Goal: Task Accomplishment & Management: Use online tool/utility

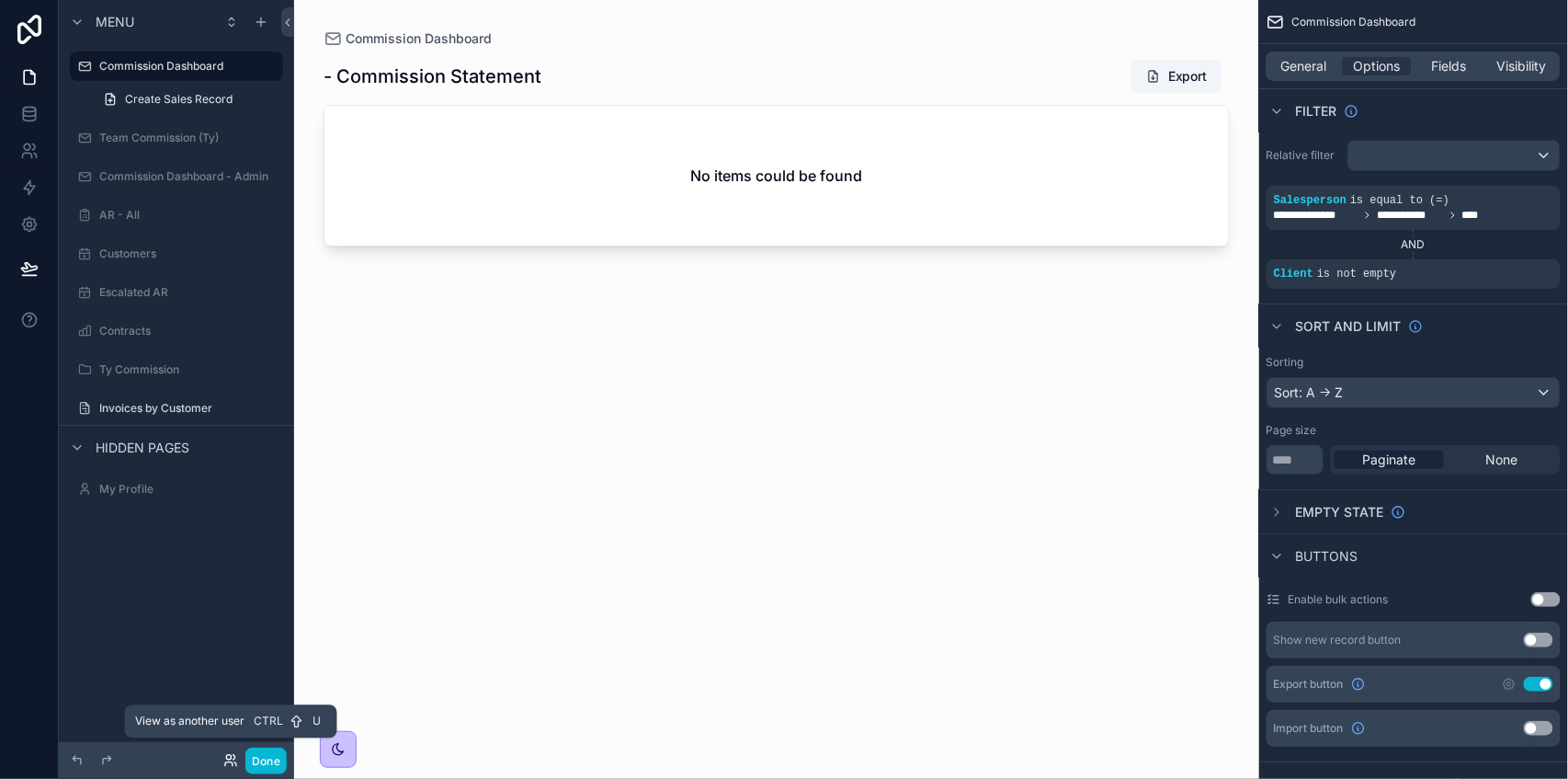
click at [227, 763] on icon at bounding box center [230, 760] width 14 height 14
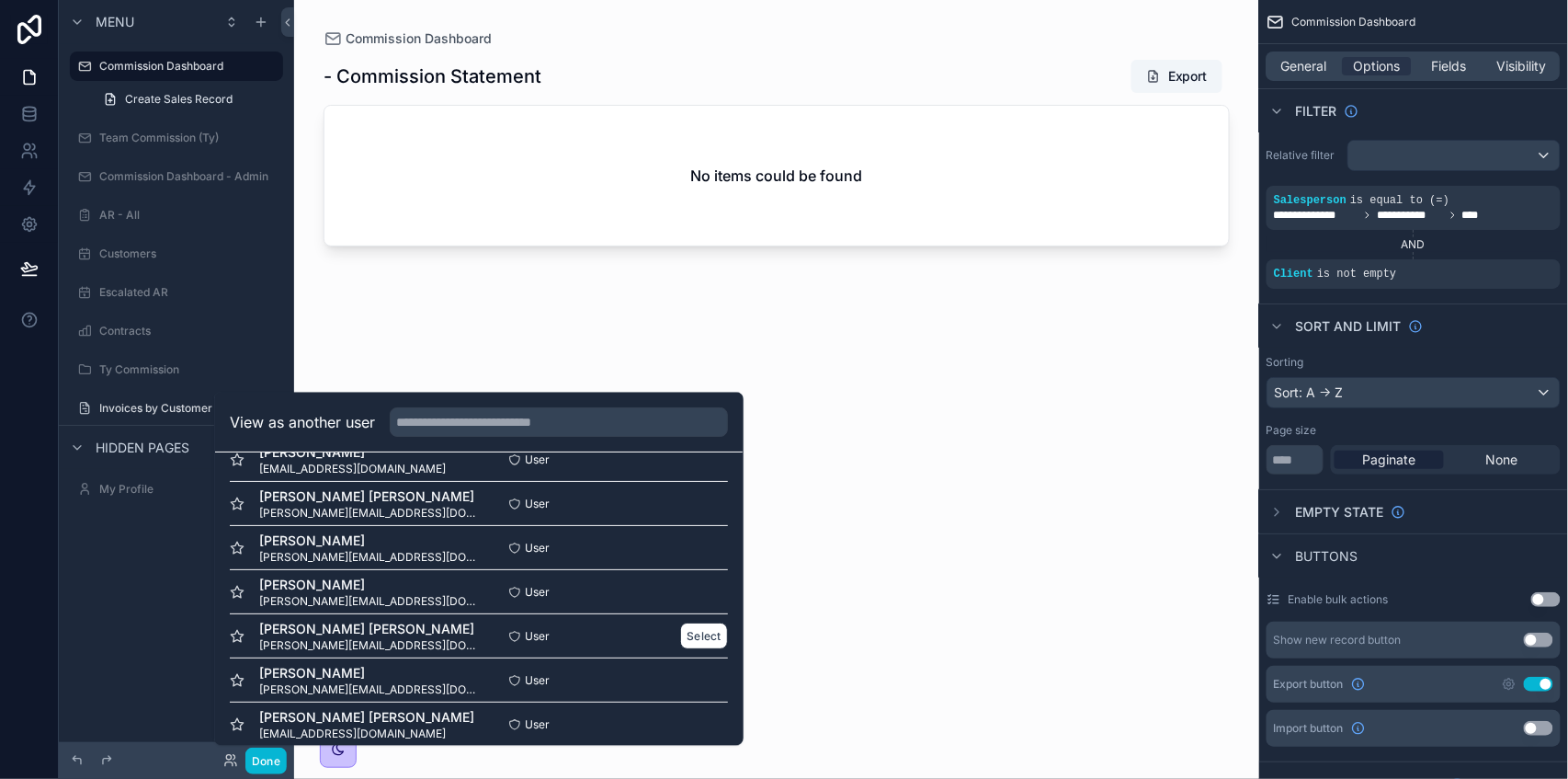
scroll to position [122, 0]
click at [682, 505] on button "Select" at bounding box center [704, 501] width 48 height 27
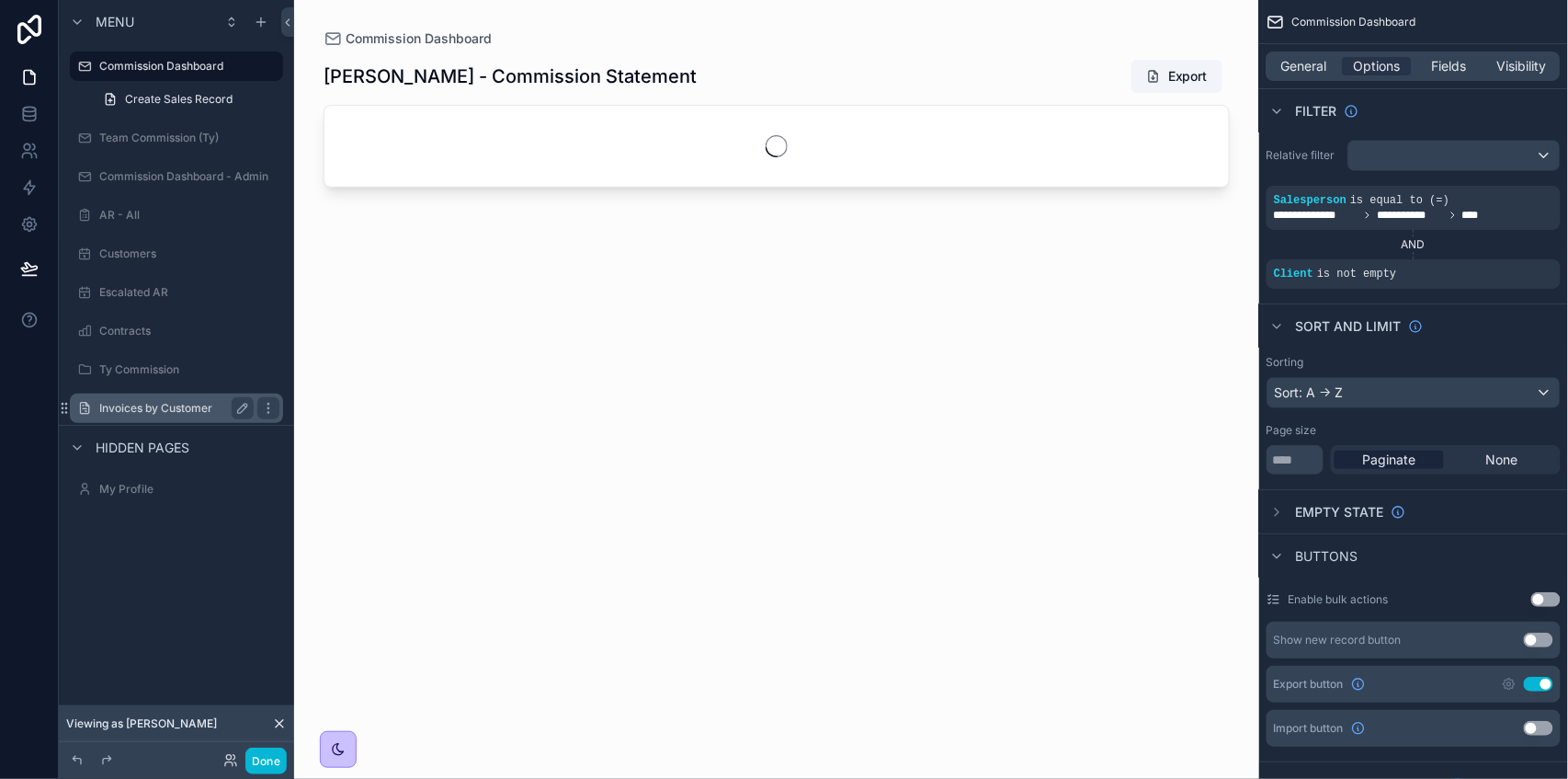
click at [152, 415] on div "Invoices by Customer" at bounding box center [176, 408] width 155 height 22
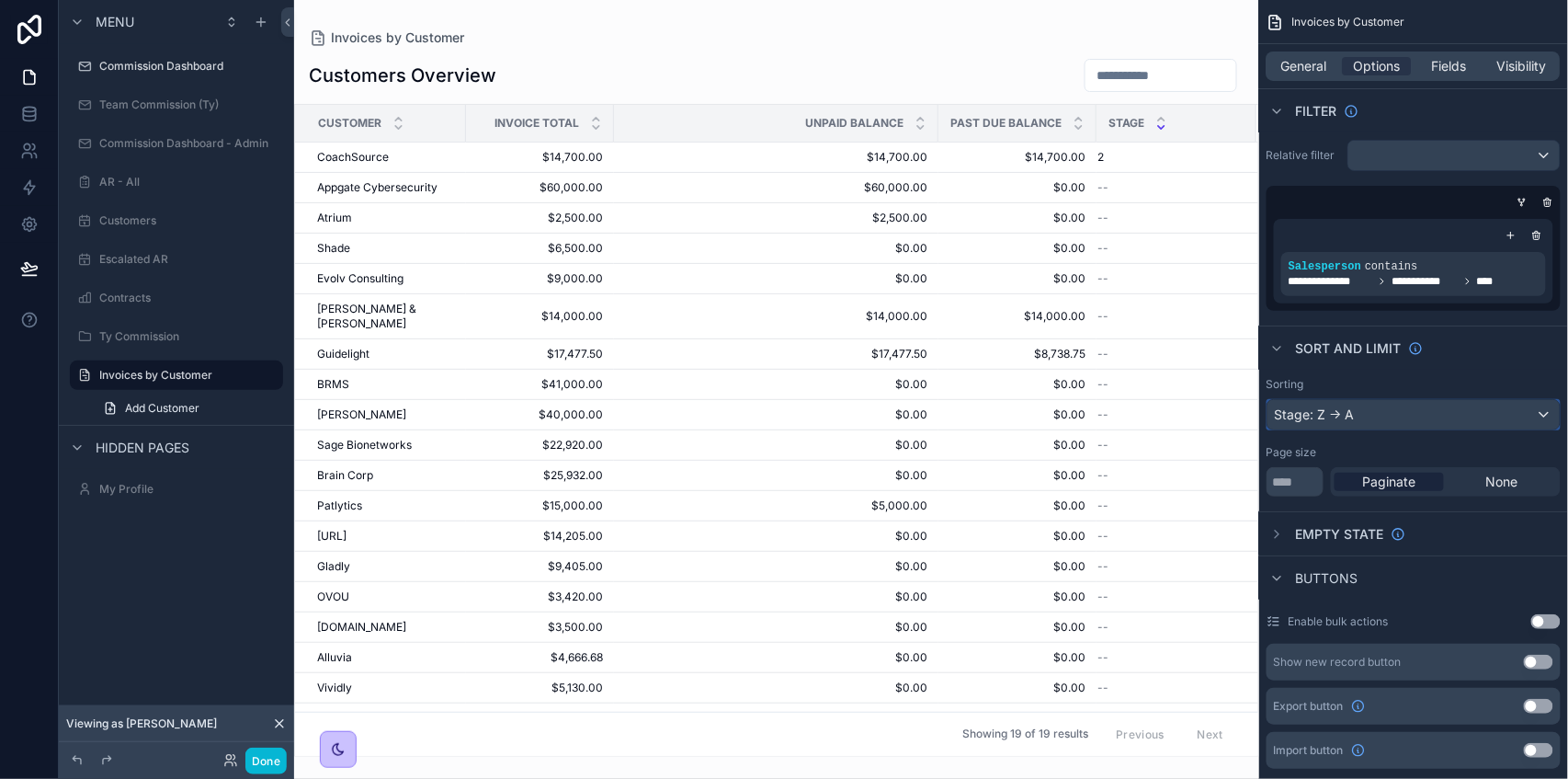
click at [1393, 420] on div "Stage: Z -> A" at bounding box center [1413, 415] width 292 height 30
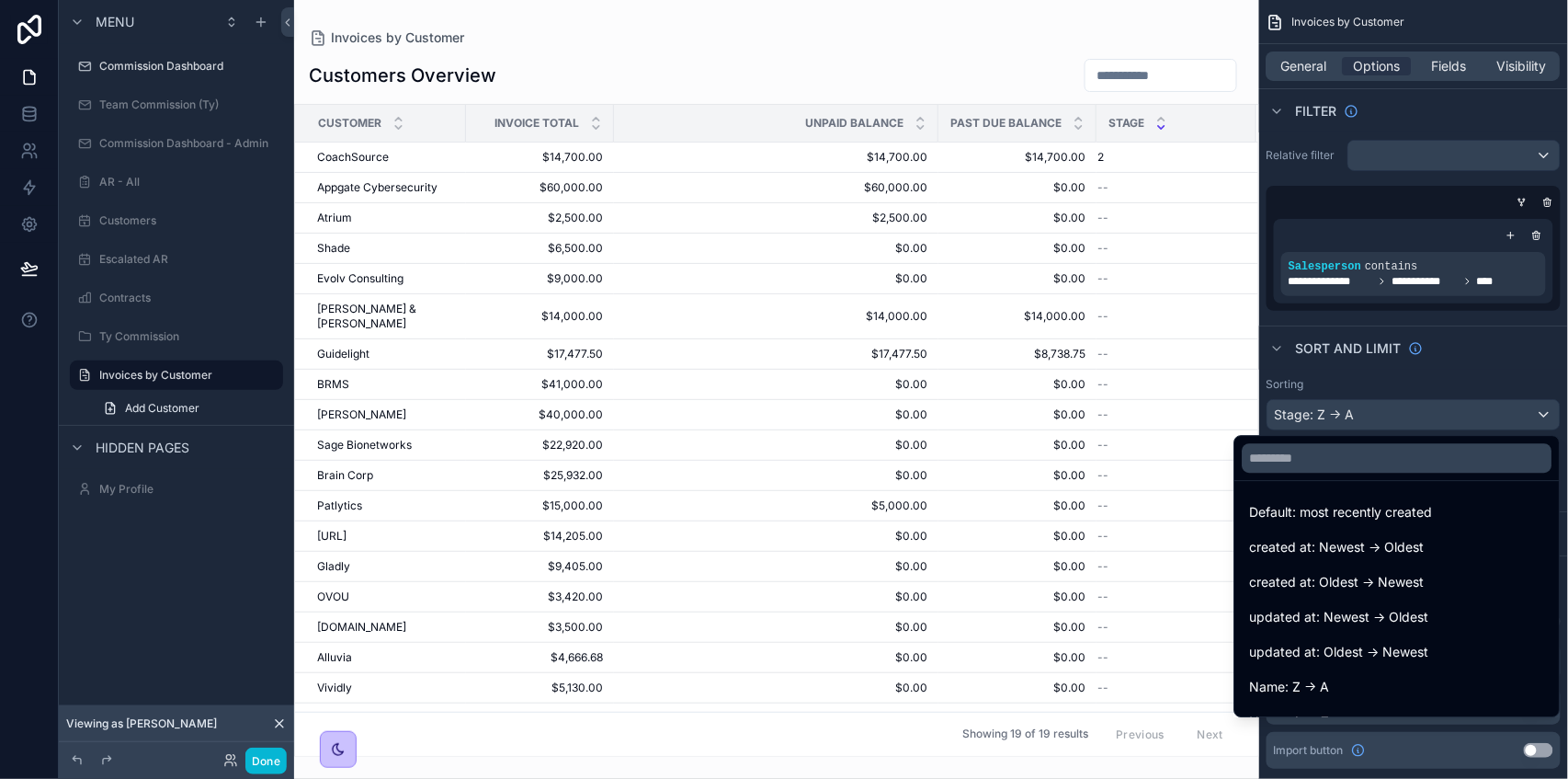
click at [1419, 414] on div "scrollable content" at bounding box center [784, 390] width 1568 height 779
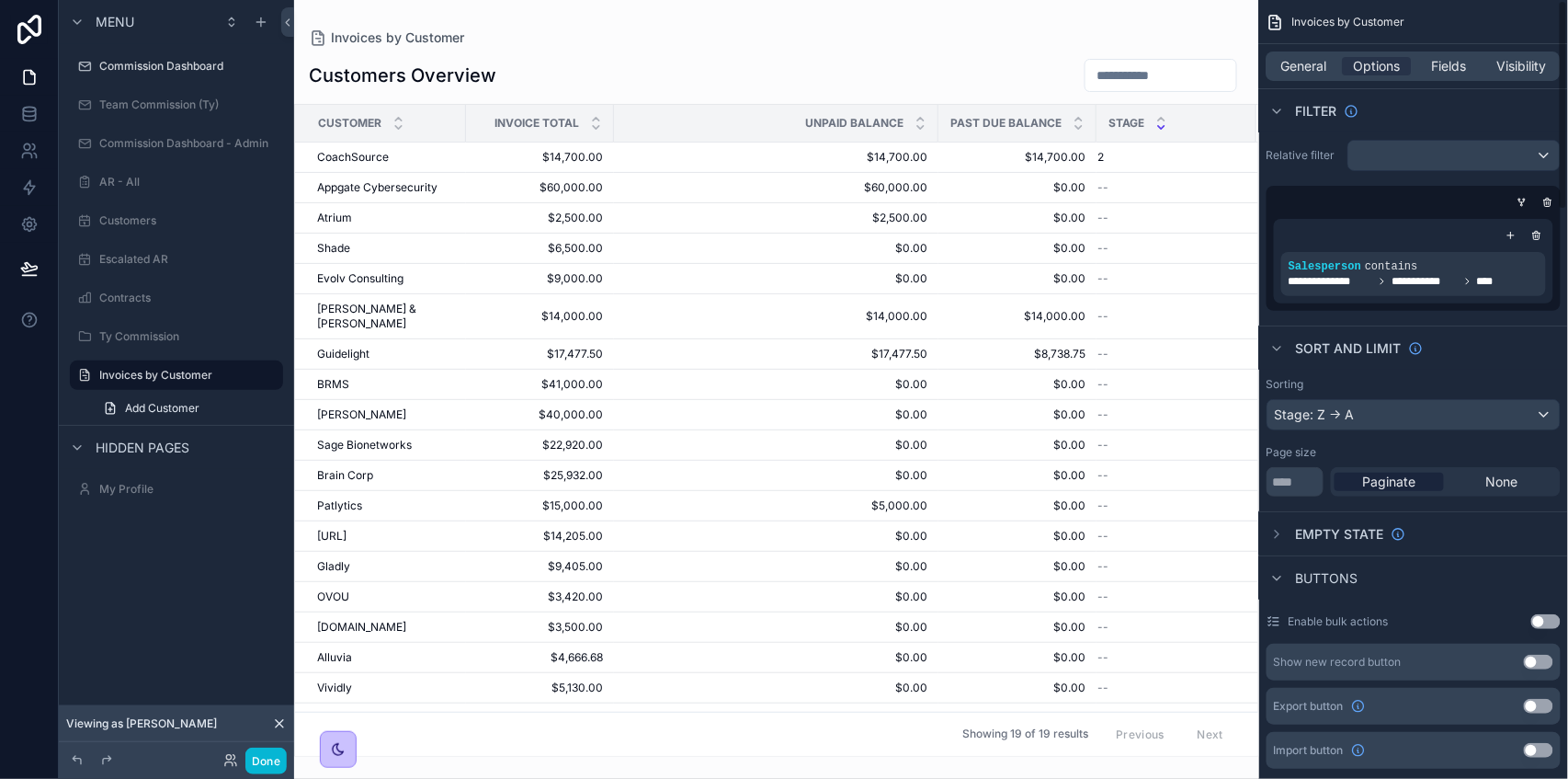
click at [1411, 440] on div "Sorting Stage: Z -> A Page size *** Paginate None" at bounding box center [1413, 437] width 309 height 135
click at [1436, 60] on span "Fields" at bounding box center [1450, 65] width 35 height 18
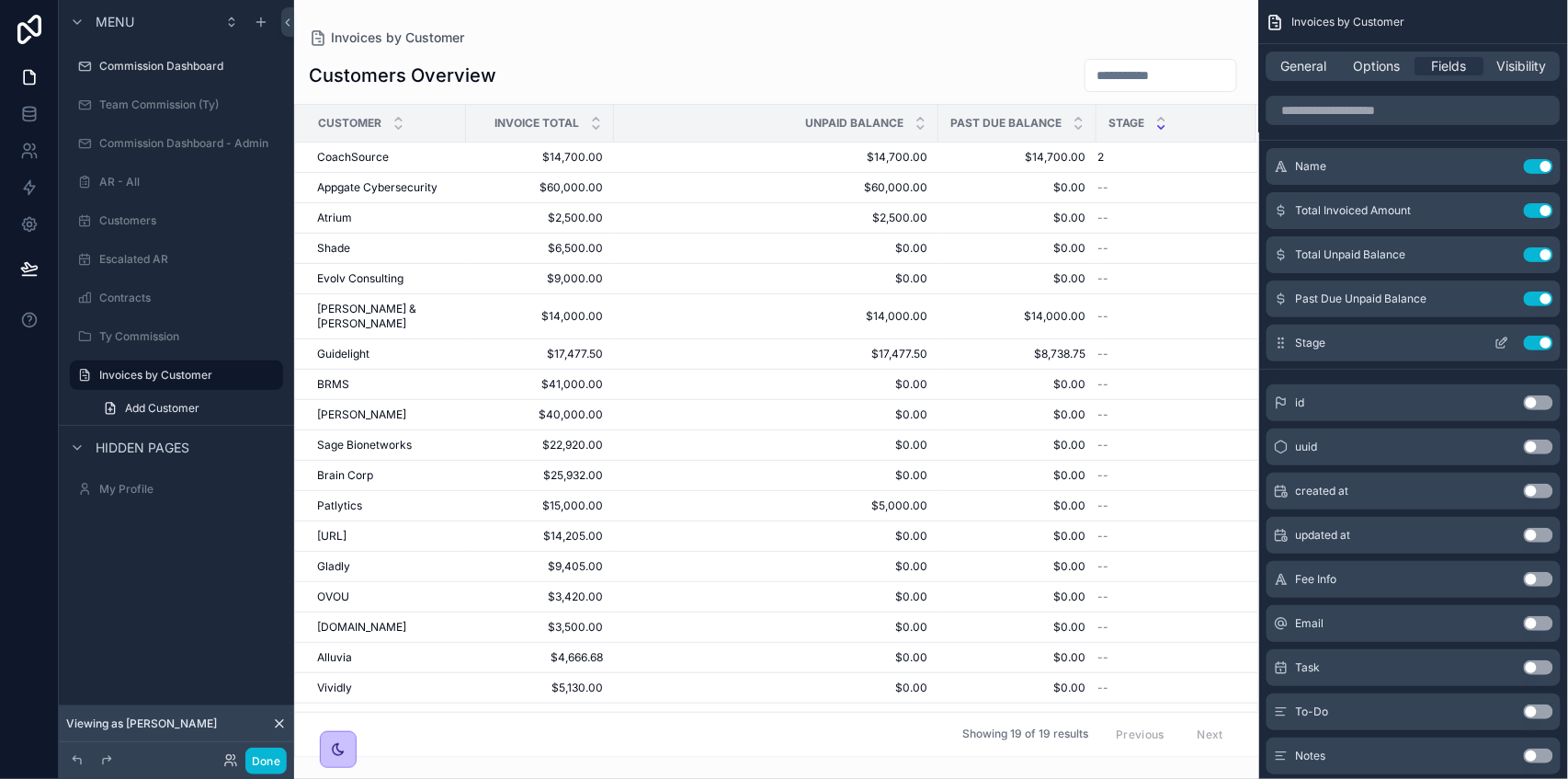
click at [1500, 343] on icon "scrollable content" at bounding box center [1504, 341] width 8 height 8
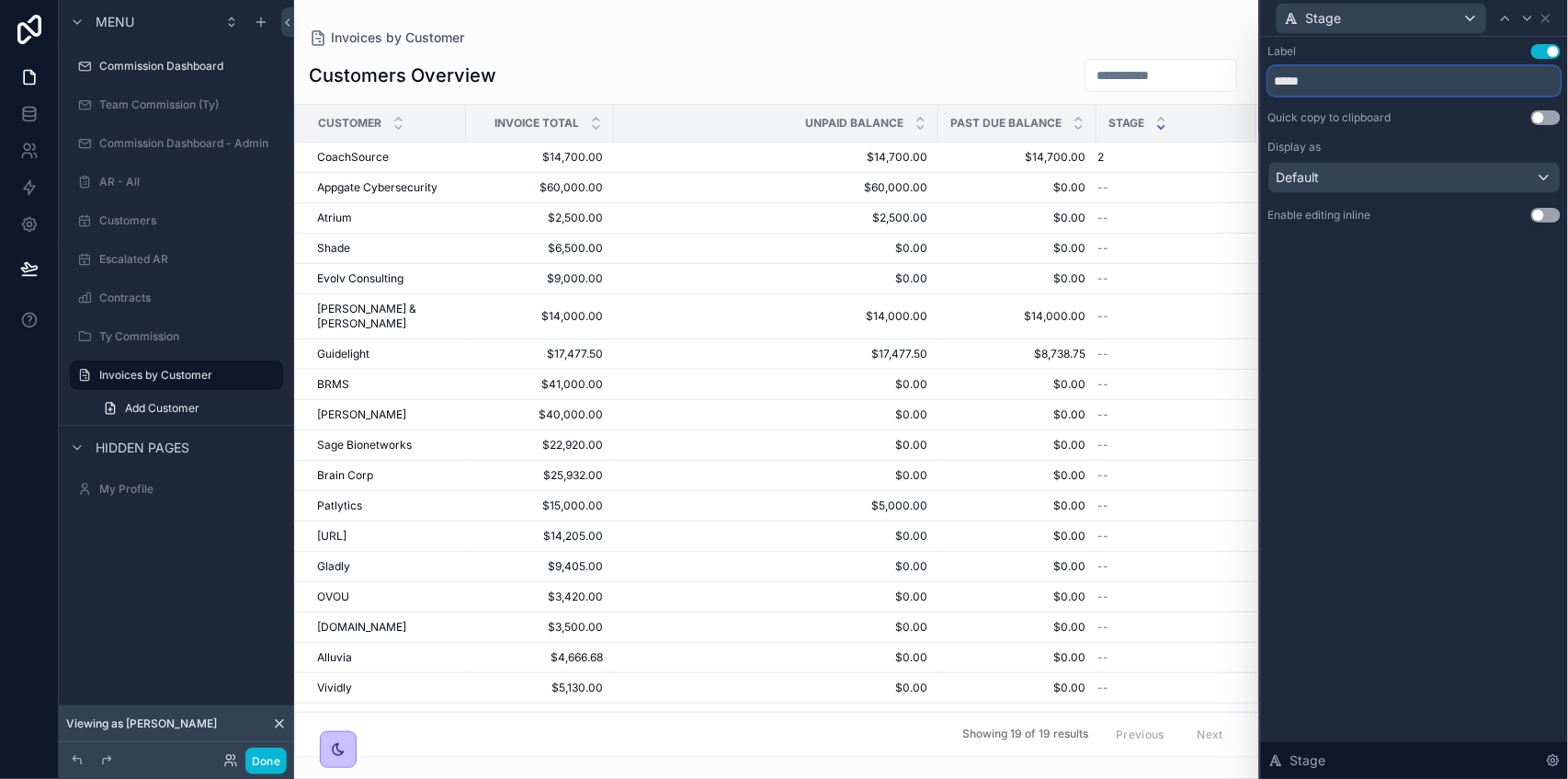
click at [1280, 94] on input "*****" at bounding box center [1414, 81] width 292 height 30
click at [1277, 86] on input "*****" at bounding box center [1414, 81] width 292 height 30
type input "**********"
click at [1112, 28] on div "scrollable content" at bounding box center [777, 390] width 965 height 779
click at [1539, 13] on icon at bounding box center [1545, 17] width 14 height 14
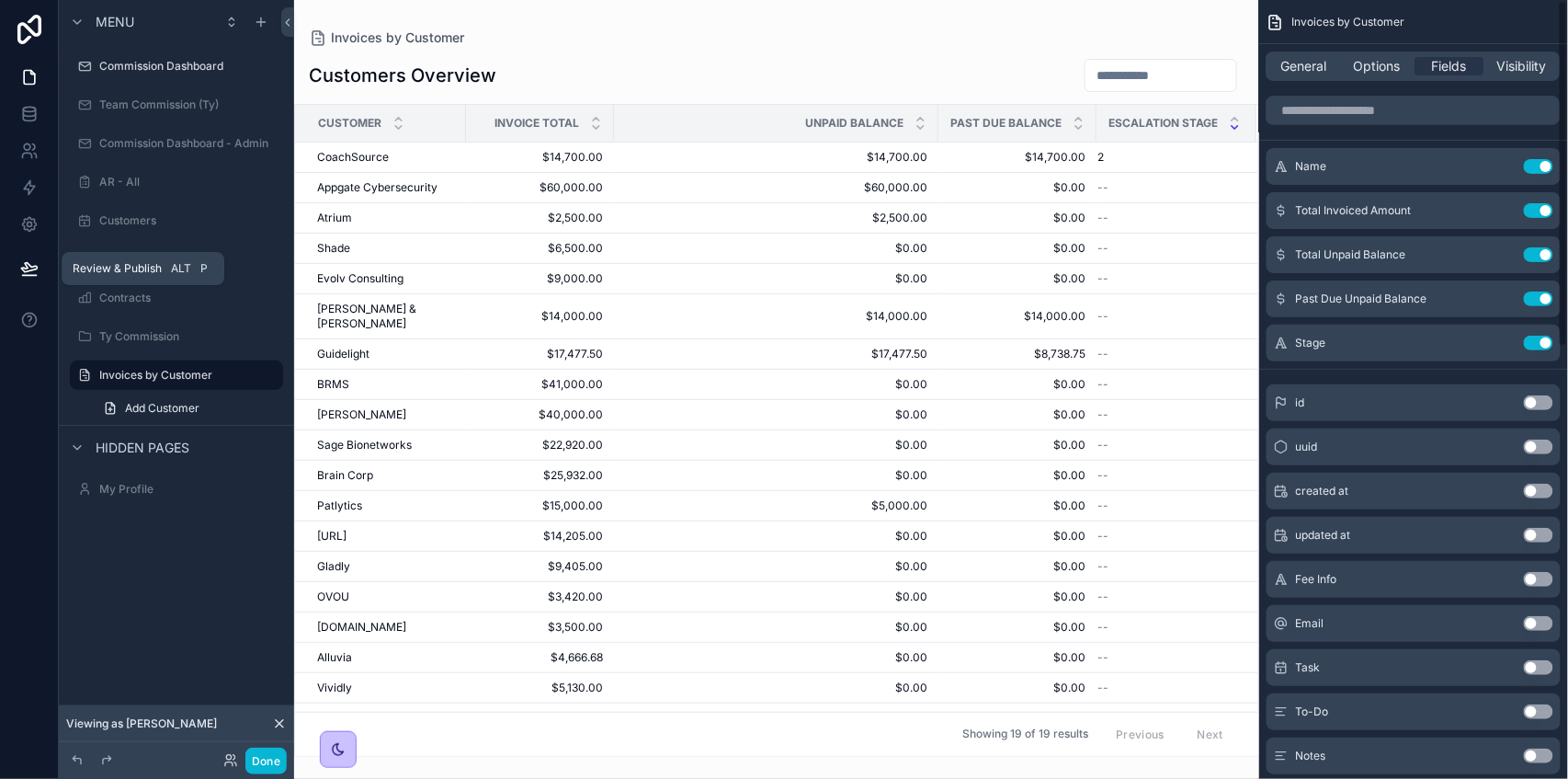
click at [28, 286] on button at bounding box center [30, 268] width 40 height 52
click at [842, 49] on div "Customers Overview Customer Invoice Total Unpaid Balance Past Due Balance Escal…" at bounding box center [777, 402] width 965 height 710
drag, startPoint x: 35, startPoint y: 264, endPoint x: 541, endPoint y: 122, distance: 525.5
click at [36, 264] on icon at bounding box center [29, 268] width 18 height 18
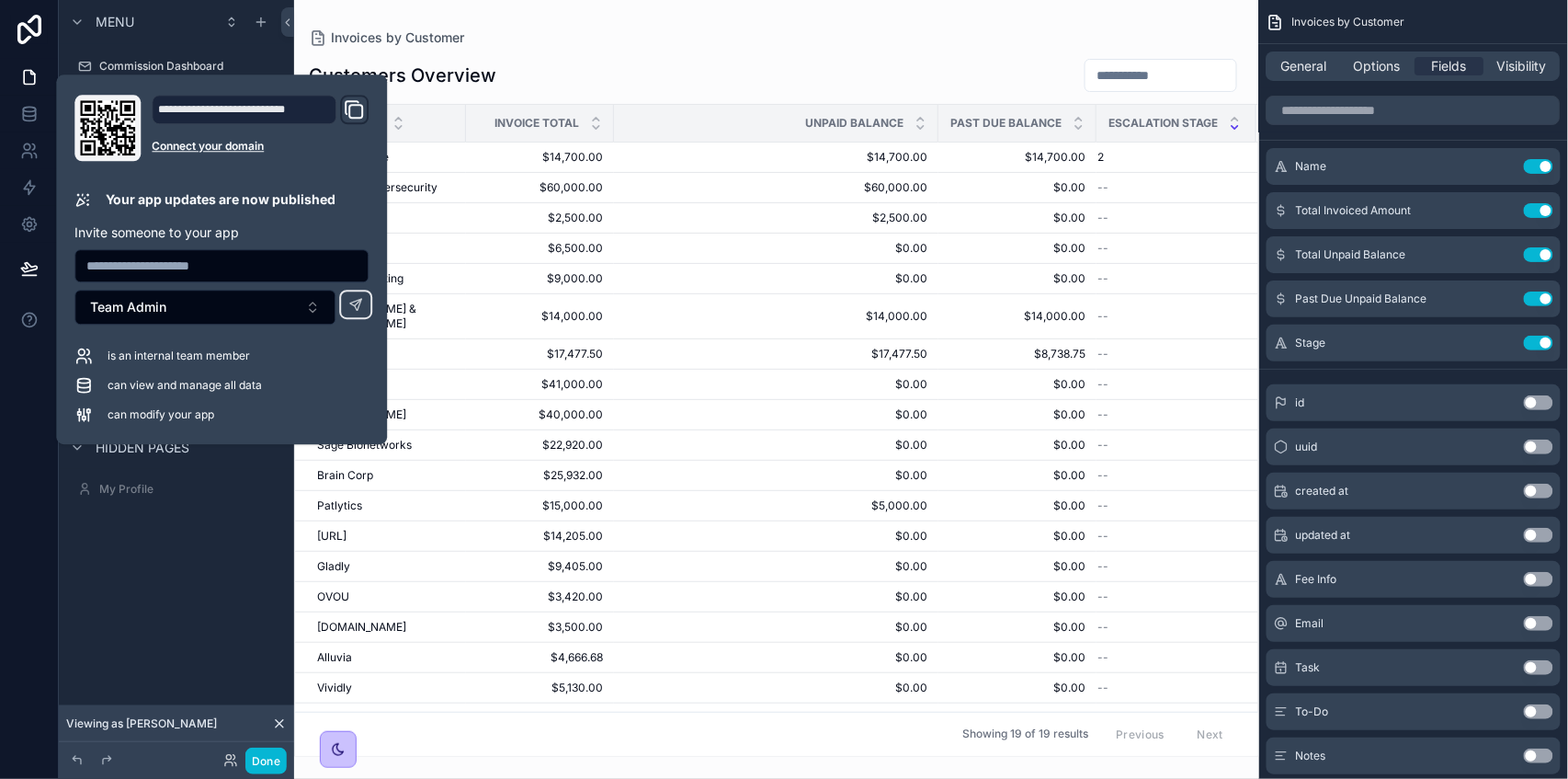
click at [759, 61] on div "Customers Overview" at bounding box center [776, 75] width 935 height 35
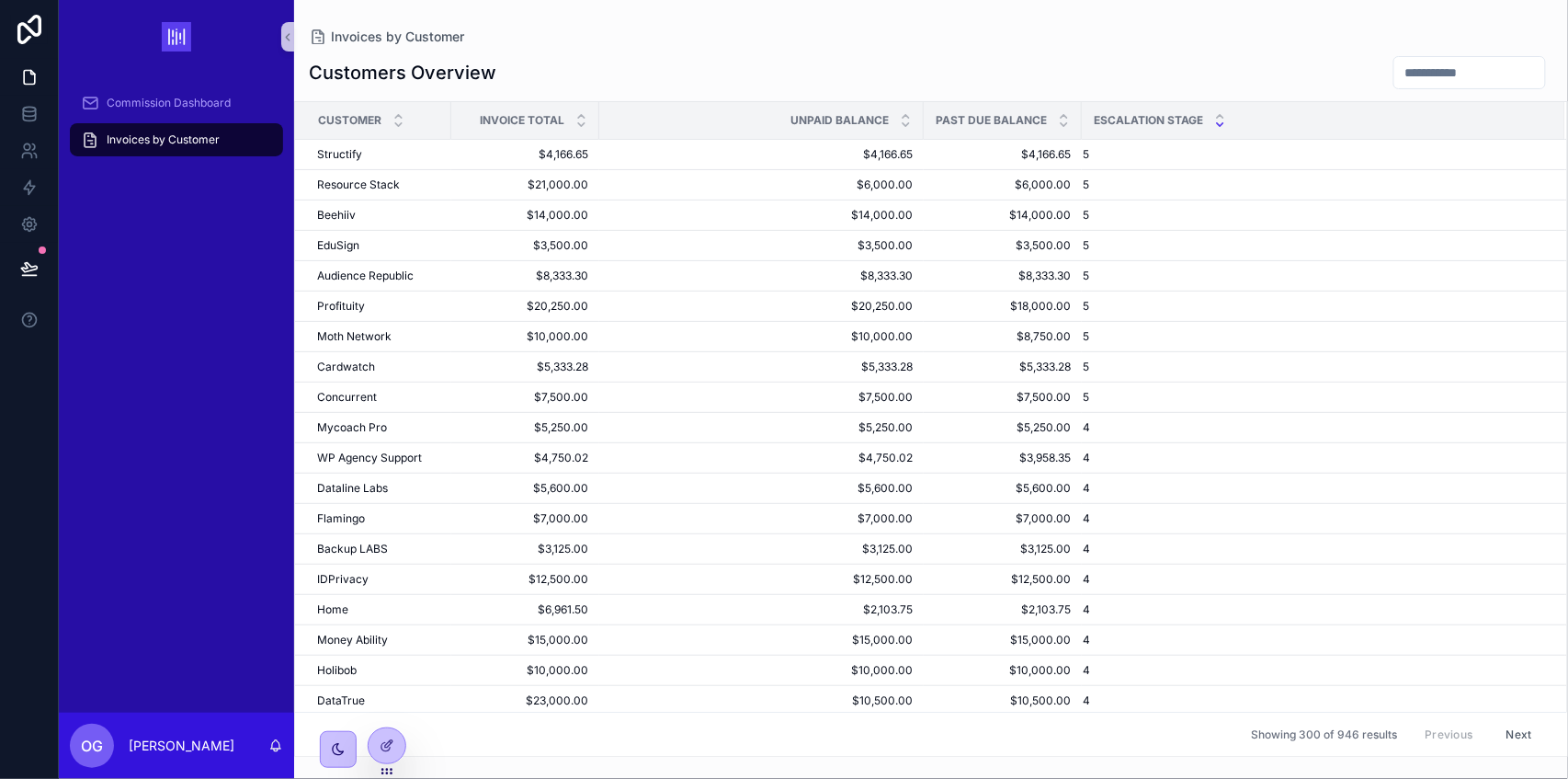
click at [224, 628] on div "Commission Dashboard Invoices by Customer" at bounding box center [176, 392] width 236 height 639
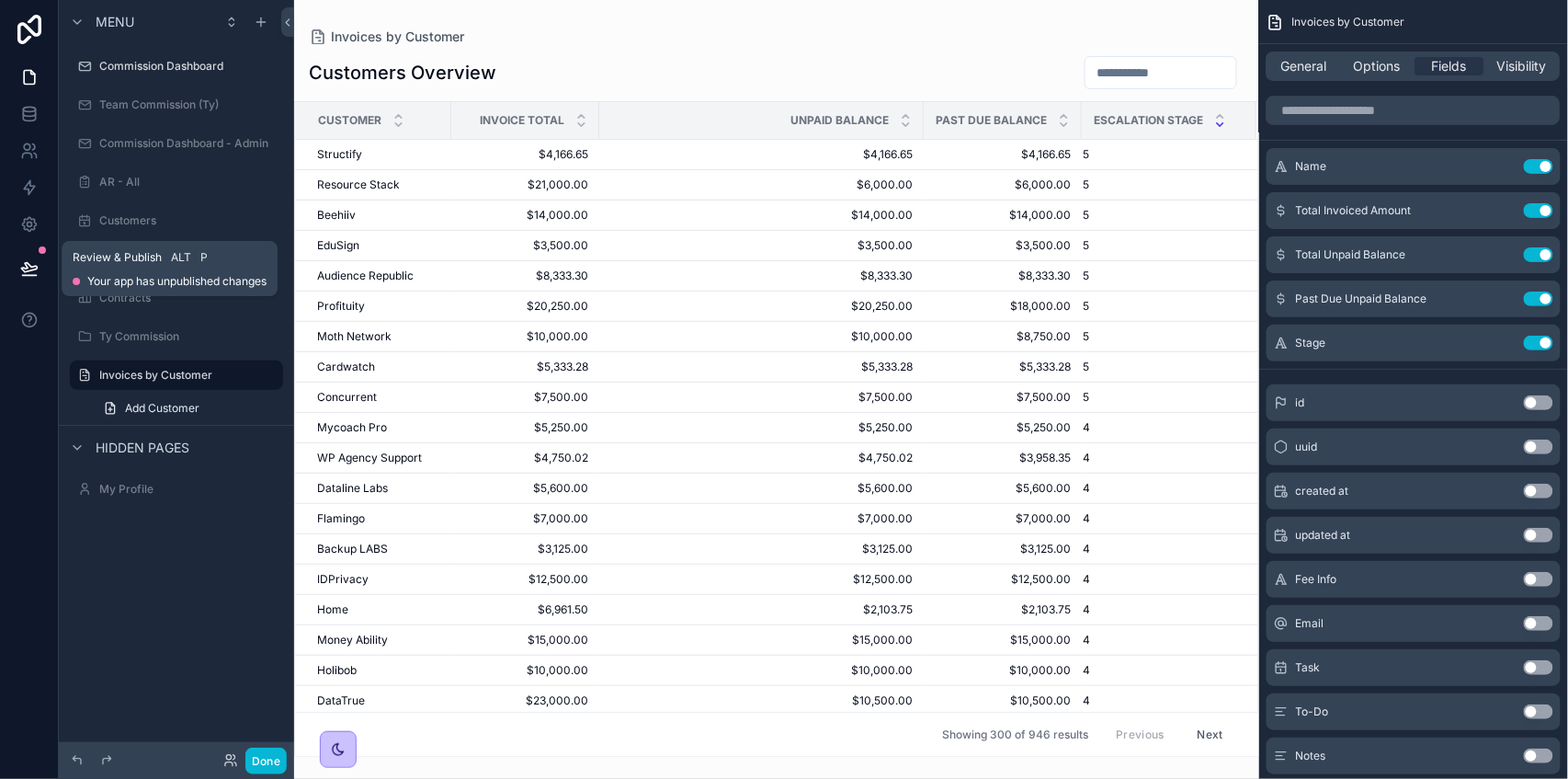
click at [32, 270] on icon at bounding box center [29, 267] width 15 height 10
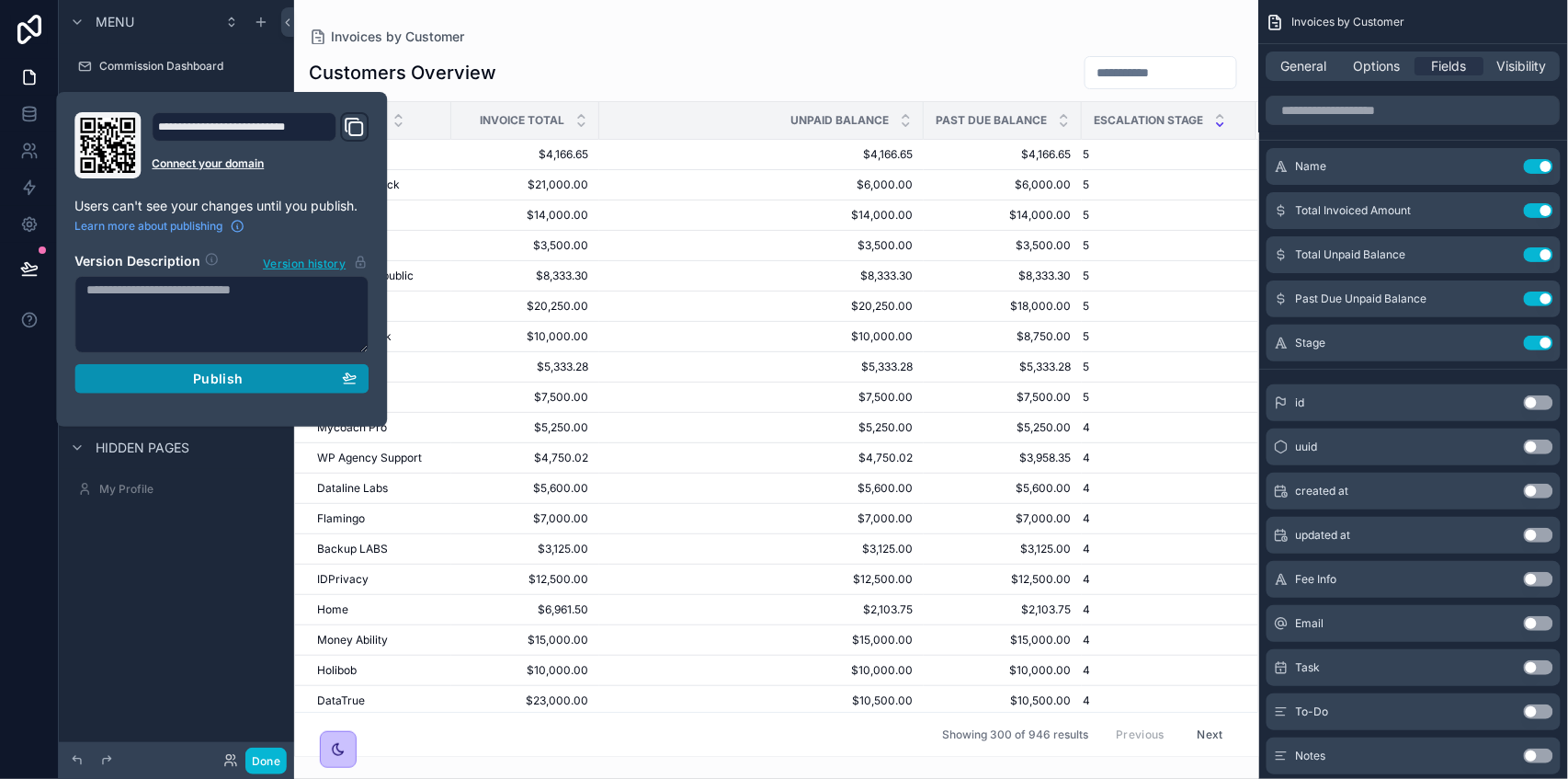
click at [165, 367] on button "Publish" at bounding box center [221, 379] width 294 height 30
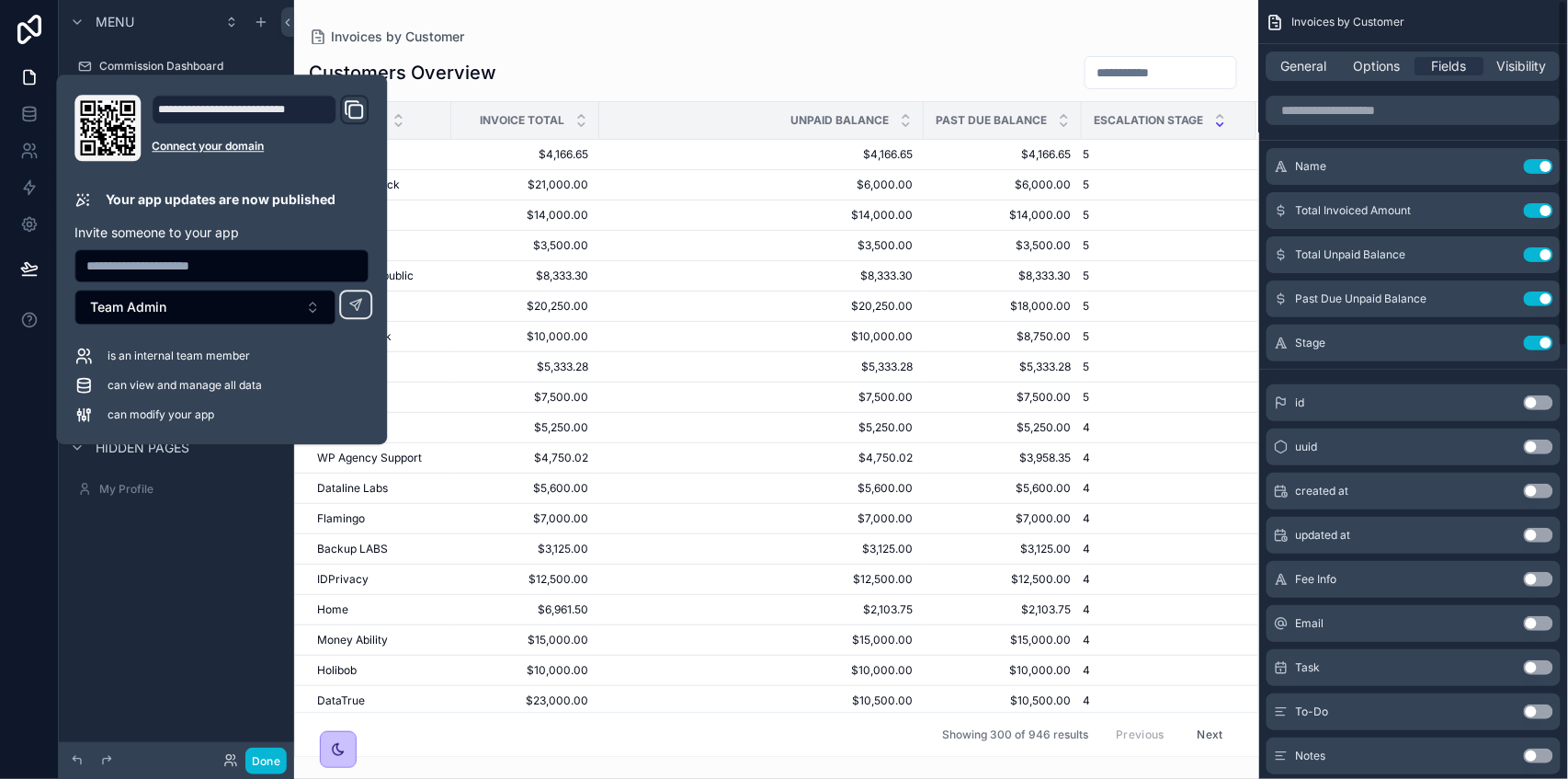
click at [857, 41] on div "scrollable content" at bounding box center [777, 390] width 965 height 779
